Goal: Transaction & Acquisition: Purchase product/service

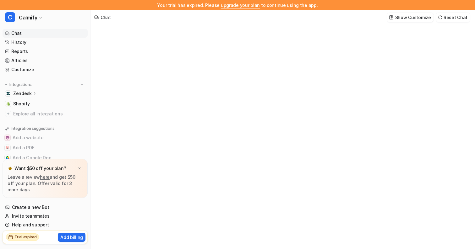
type textarea "**********"
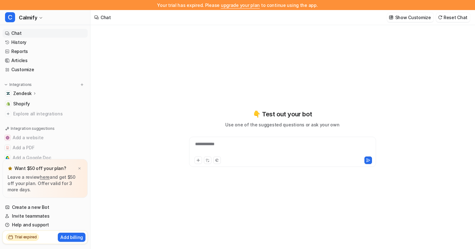
click at [68, 178] on p "Leave a review here and get $50 off your plan. Offer valid for 3 more days." at bounding box center [45, 183] width 75 height 19
click at [79, 168] on img at bounding box center [80, 169] width 4 height 4
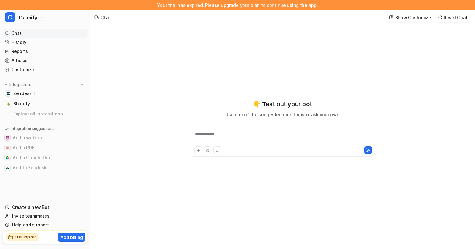
scroll to position [10, 0]
click at [74, 237] on p "Add billing" at bounding box center [71, 237] width 23 height 7
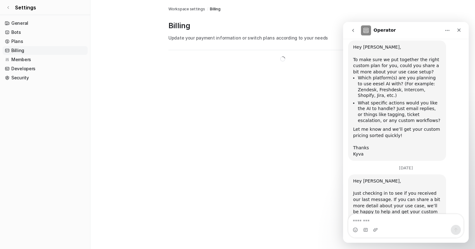
scroll to position [148, 0]
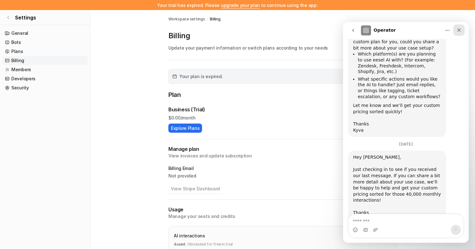
click at [460, 33] on div "Close" at bounding box center [458, 29] width 11 height 11
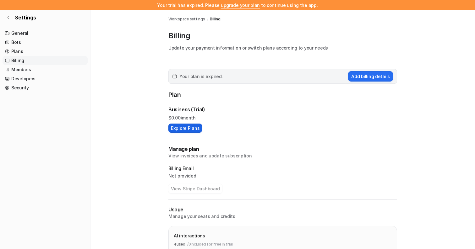
click at [181, 131] on button "Explore Plans" at bounding box center [185, 128] width 34 height 9
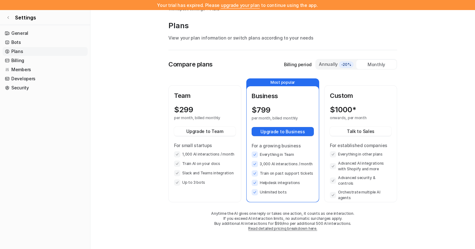
scroll to position [10, 0]
click at [340, 63] on span "-20%" at bounding box center [346, 65] width 14 height 6
click at [335, 64] on div "Annually -20%" at bounding box center [335, 64] width 35 height 7
click at [366, 65] on div "Monthly" at bounding box center [376, 64] width 40 height 9
click at [337, 65] on div "Annually -20%" at bounding box center [335, 64] width 35 height 7
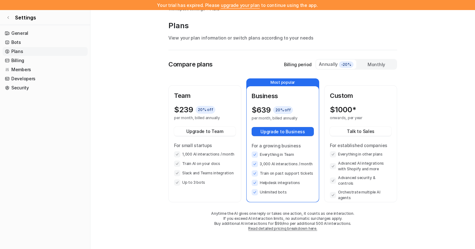
click at [371, 64] on div "Monthly" at bounding box center [376, 64] width 40 height 9
click at [338, 63] on div "Annually -20%" at bounding box center [335, 64] width 35 height 7
click at [364, 63] on div "Monthly" at bounding box center [376, 64] width 40 height 9
click at [327, 70] on div "Compare plans Billing period Annually -20% Monthly Team $ 299 per month, billed…" at bounding box center [282, 151] width 229 height 185
click at [322, 67] on div "Annually -20%" at bounding box center [335, 64] width 35 height 7
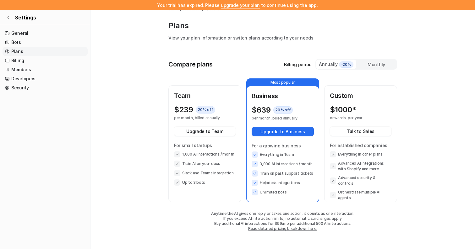
click at [354, 66] on div "Annually -20%" at bounding box center [336, 64] width 40 height 9
click at [362, 67] on div "Monthly" at bounding box center [376, 64] width 40 height 9
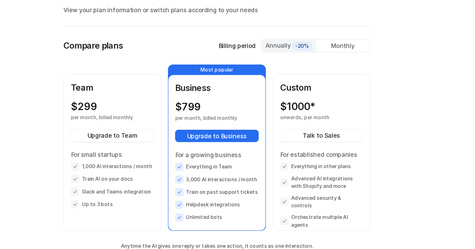
scroll to position [10, 0]
